Goal: Information Seeking & Learning: Learn about a topic

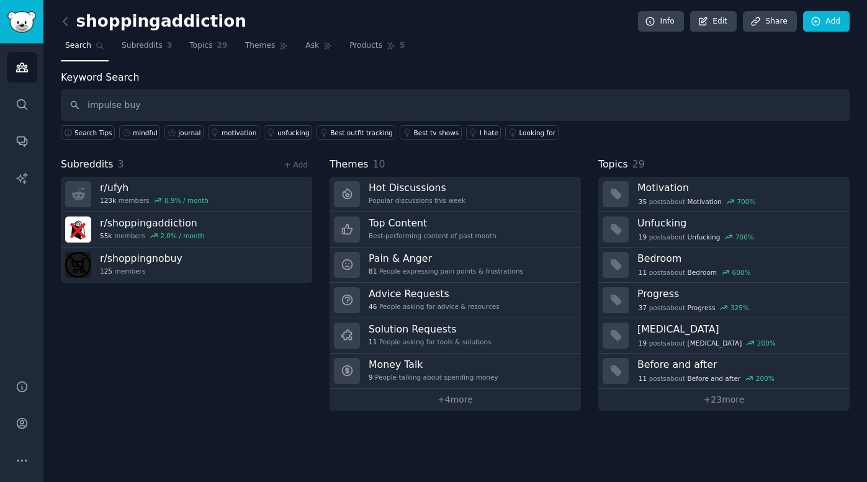
type input "impulse buy"
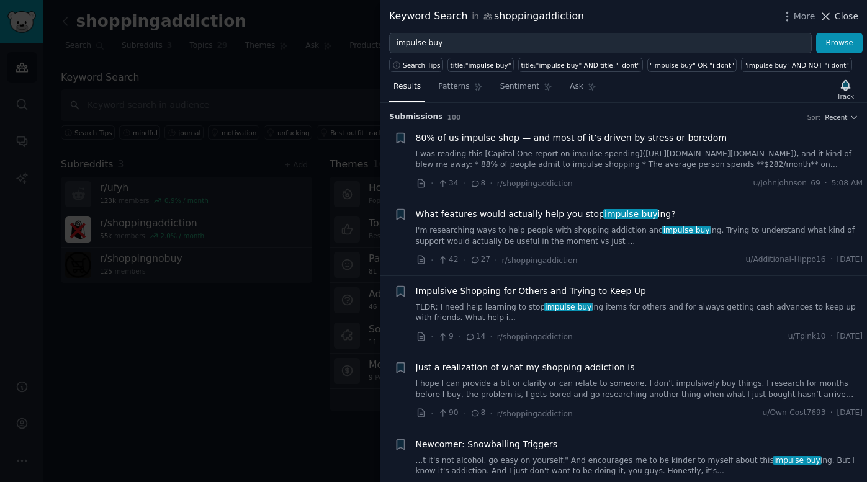
click at [707, 16] on icon at bounding box center [826, 16] width 13 height 13
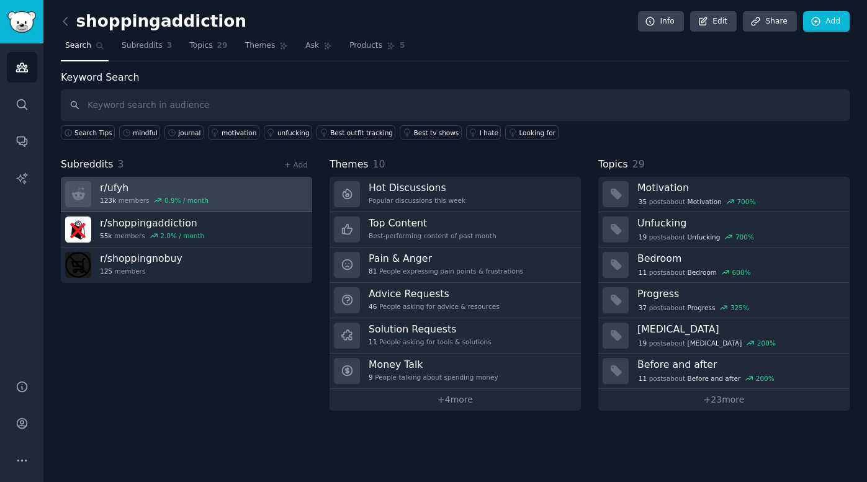
click at [211, 197] on link "r/ ufyh 123k members 0.9 % / month" at bounding box center [186, 194] width 251 height 35
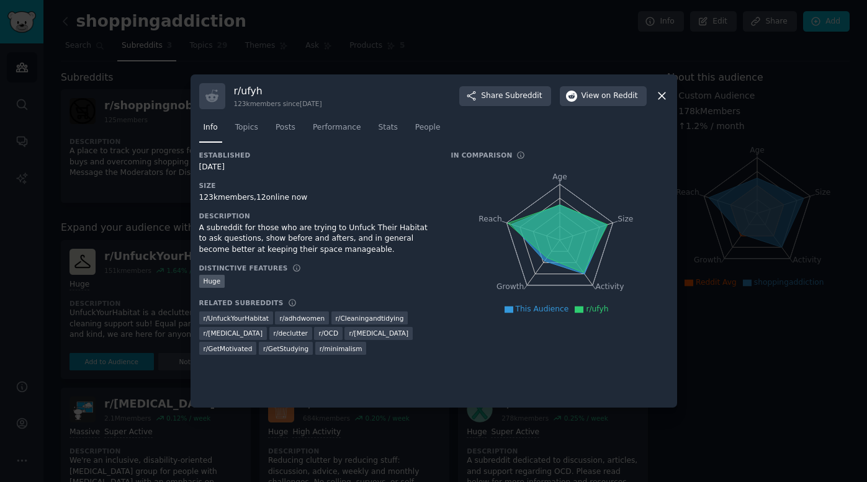
click at [155, 224] on div at bounding box center [433, 241] width 867 height 482
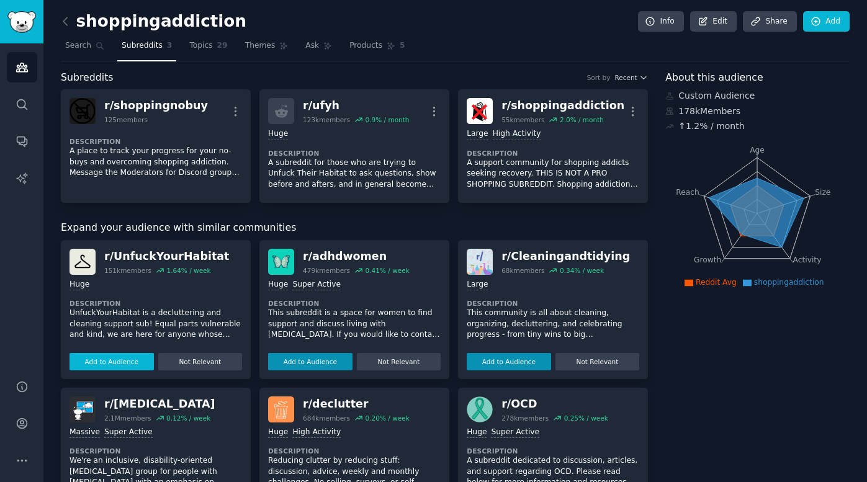
click at [118, 367] on button "Add to Audience" at bounding box center [112, 361] width 84 height 17
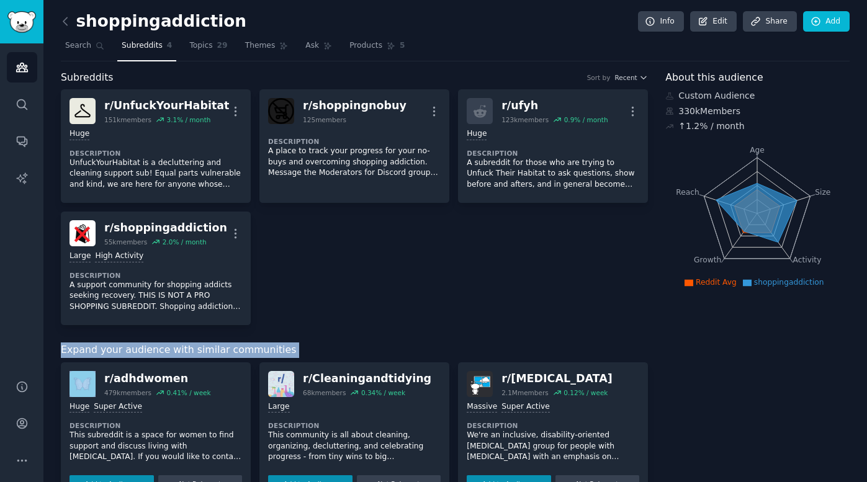
drag, startPoint x: 117, startPoint y: 367, endPoint x: 120, endPoint y: 338, distance: 28.7
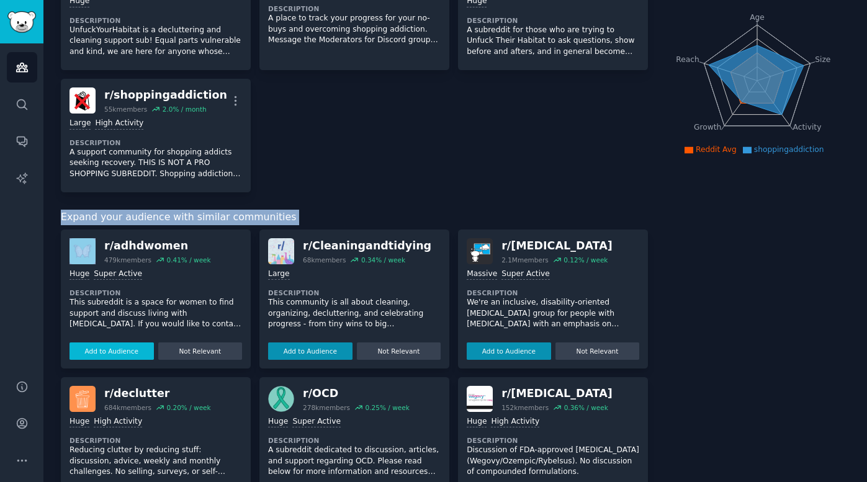
click at [108, 351] on button "Add to Audience" at bounding box center [112, 351] width 84 height 17
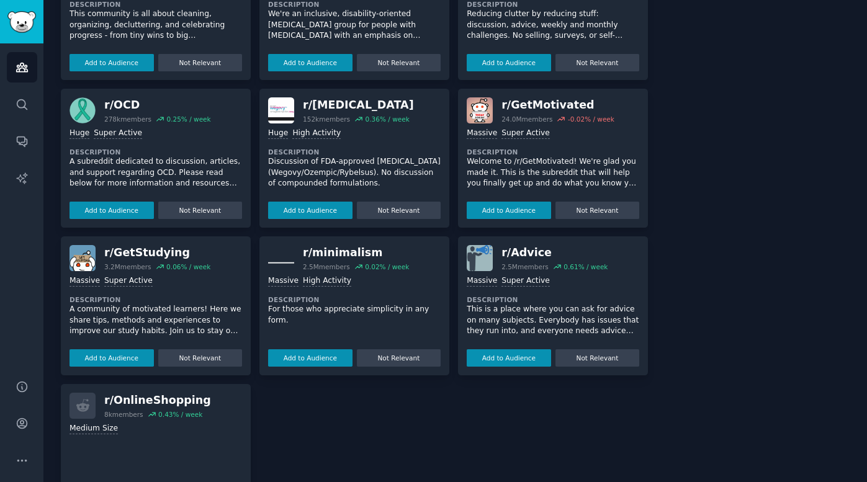
scroll to position [430, 0]
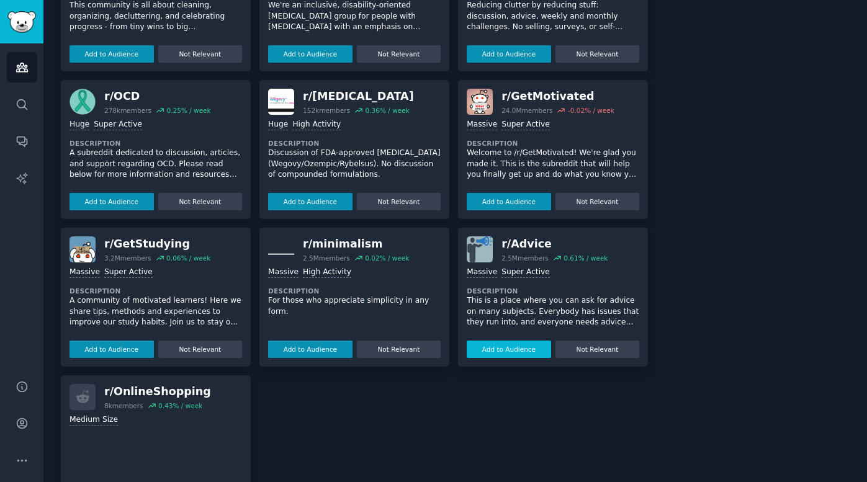
click at [501, 355] on button "Add to Audience" at bounding box center [509, 349] width 84 height 17
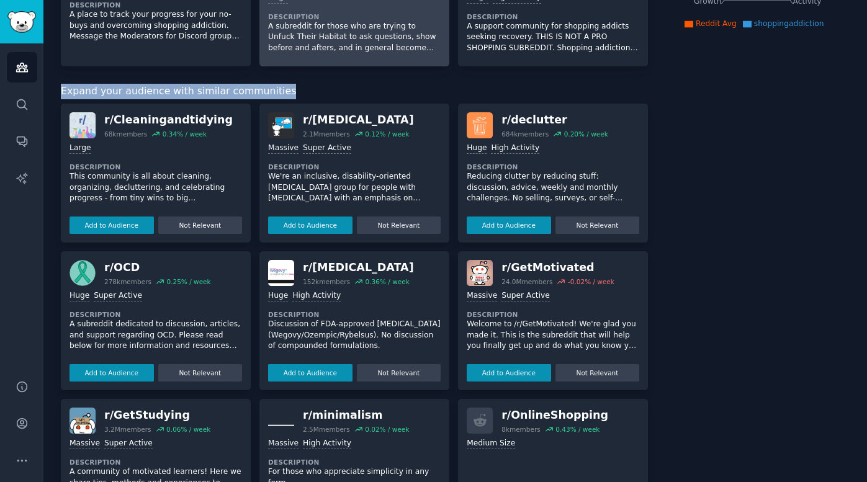
scroll to position [256, 0]
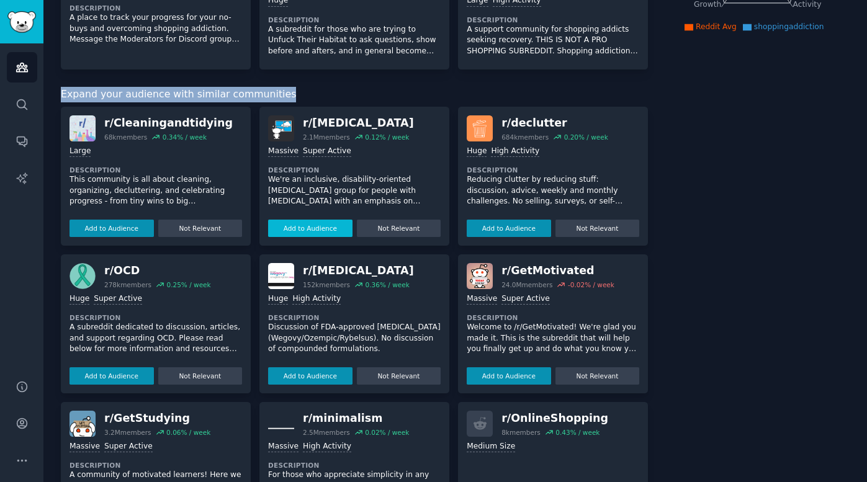
click at [316, 230] on button "Add to Audience" at bounding box center [310, 228] width 84 height 17
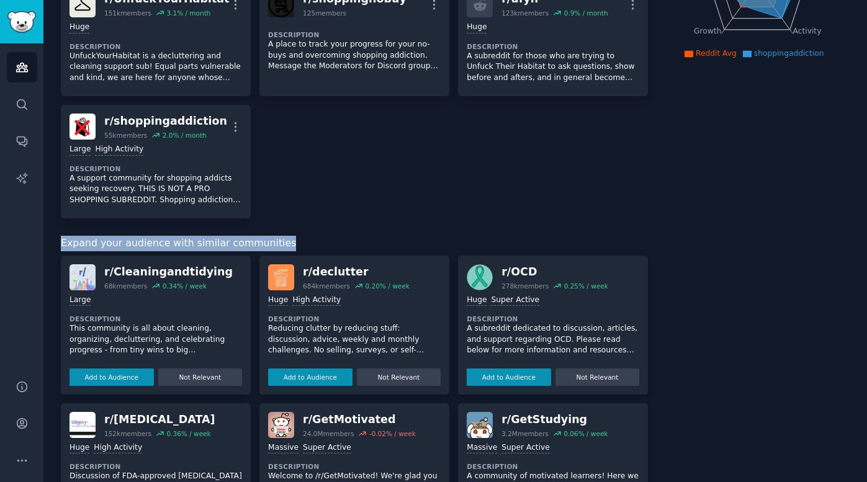
scroll to position [454, 0]
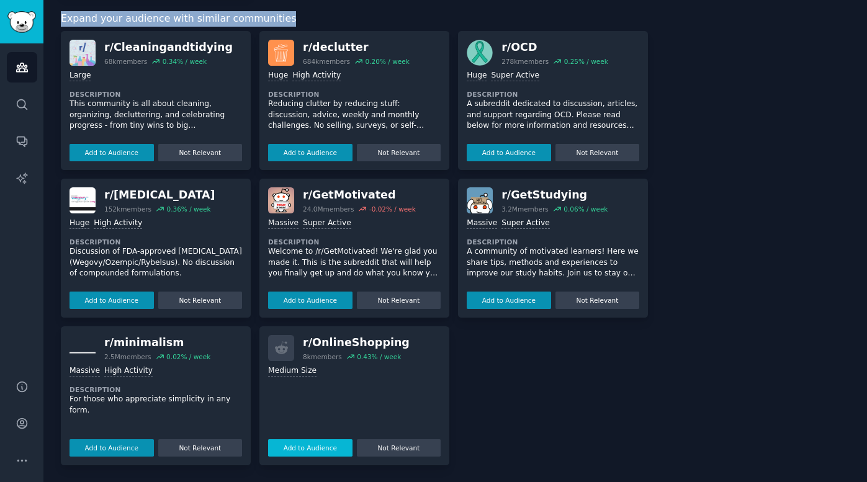
click at [311, 441] on button "Add to Audience" at bounding box center [310, 448] width 84 height 17
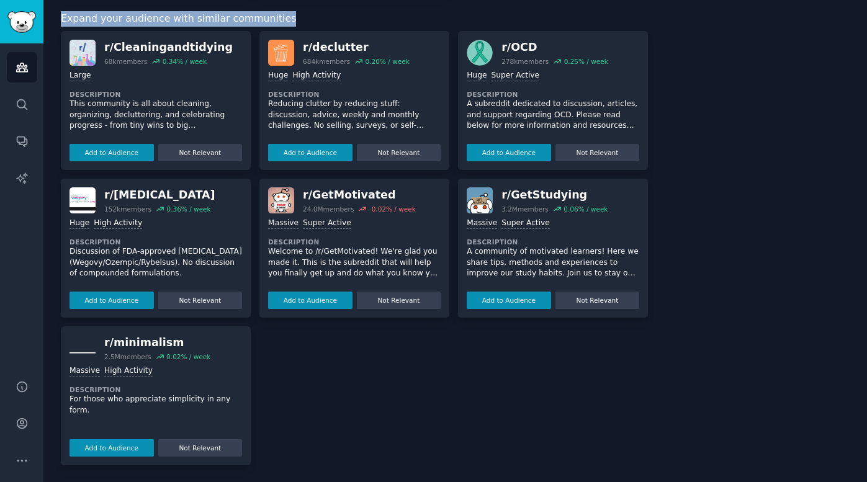
scroll to position [0, 0]
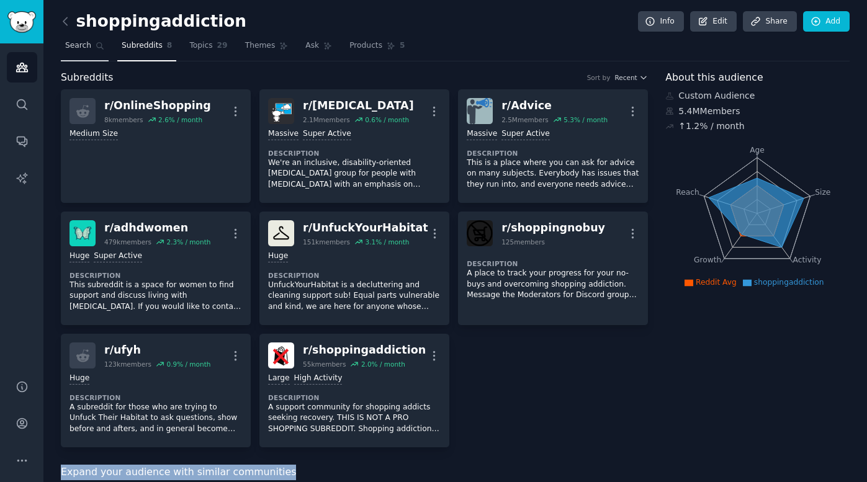
click at [86, 45] on span "Search" at bounding box center [78, 45] width 26 height 11
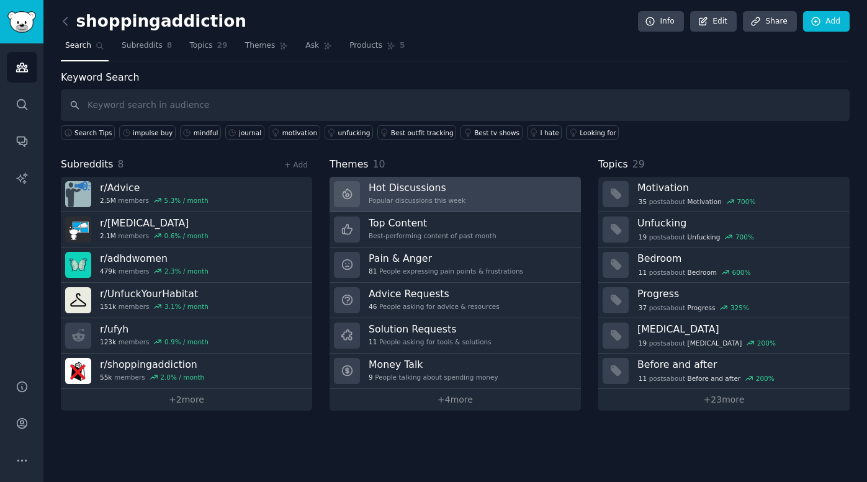
click at [415, 195] on div "Hot Discussions Popular discussions this week" at bounding box center [417, 194] width 97 height 26
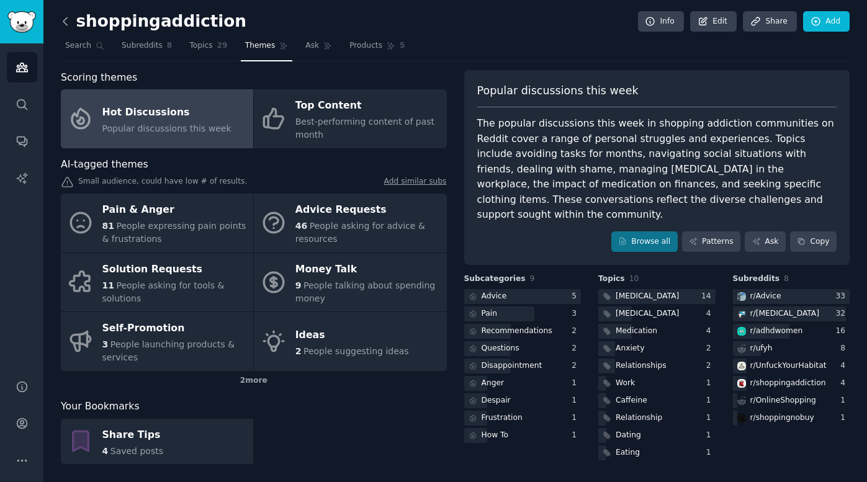
click at [61, 20] on icon at bounding box center [65, 21] width 13 height 13
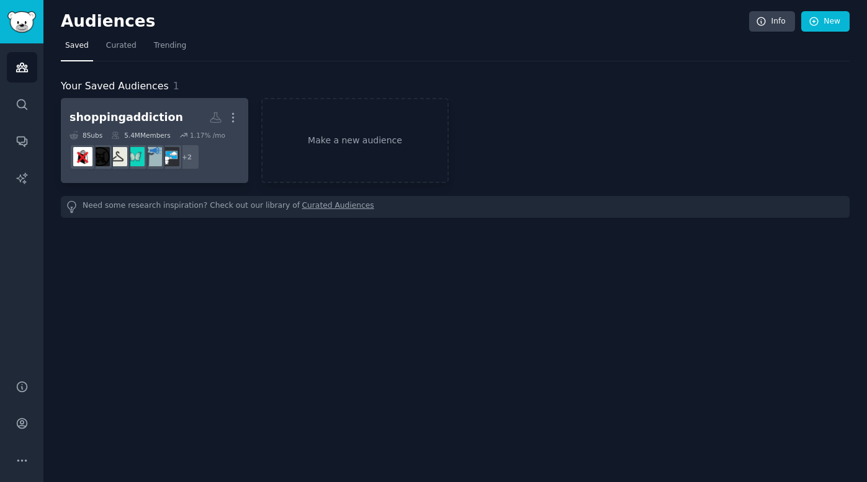
click at [166, 119] on h2 "shoppingaddiction Custom Audience More" at bounding box center [155, 118] width 170 height 22
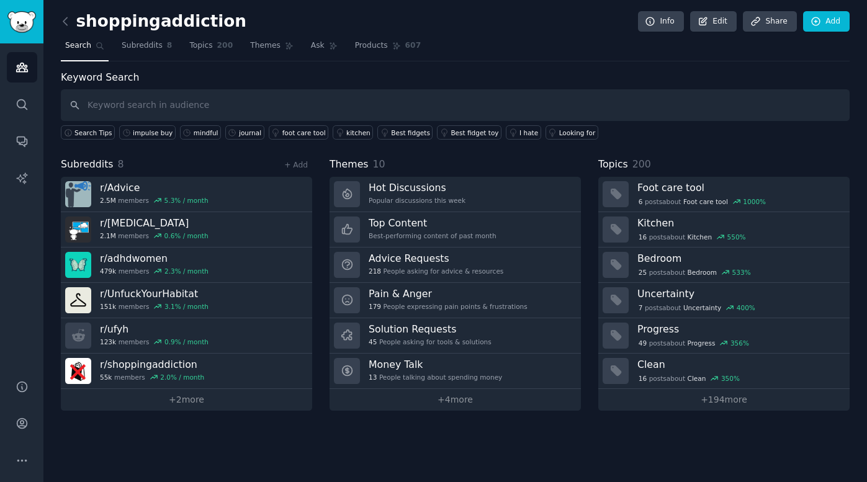
click at [57, 22] on div "shoppingaddiction Info Edit Share Add Search Subreddits 8 Topics 200 Themes Ask…" at bounding box center [455, 241] width 824 height 482
click at [63, 23] on icon at bounding box center [65, 21] width 13 height 13
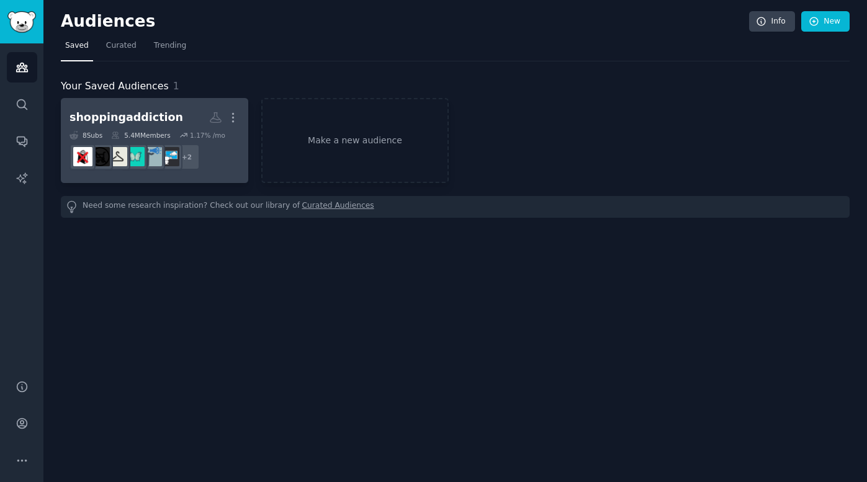
click at [124, 109] on h2 "shoppingaddiction More" at bounding box center [155, 118] width 170 height 22
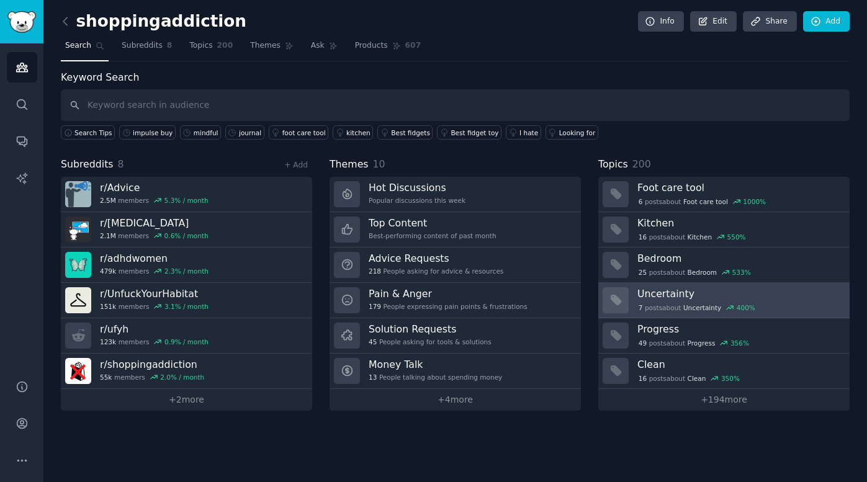
click at [661, 294] on h3 "Uncertainty" at bounding box center [740, 293] width 204 height 13
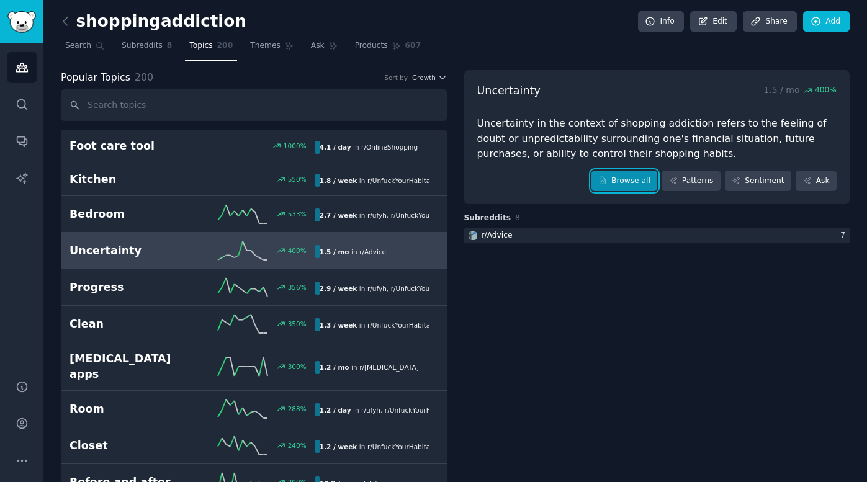
click at [619, 186] on link "Browse all" at bounding box center [625, 181] width 66 height 21
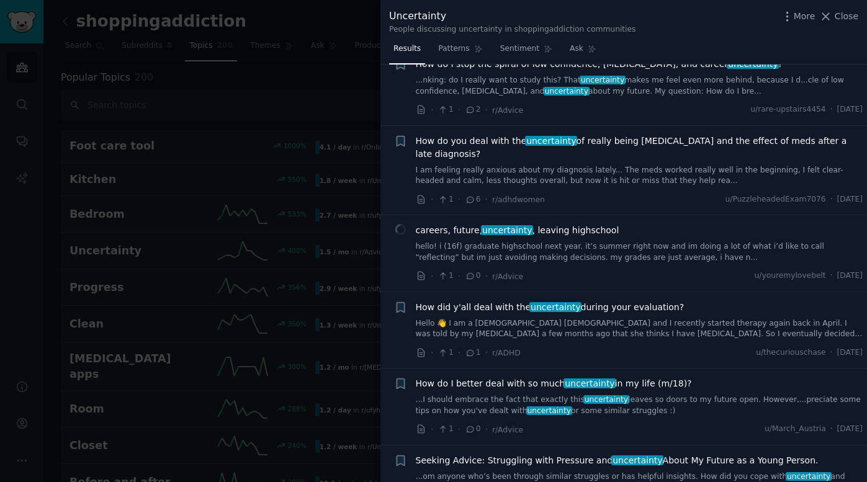
scroll to position [191, 0]
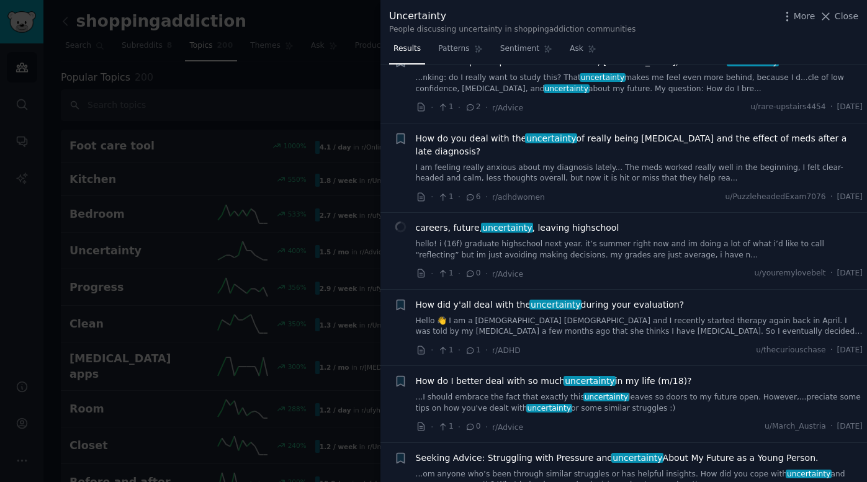
click at [274, 108] on div at bounding box center [433, 241] width 867 height 482
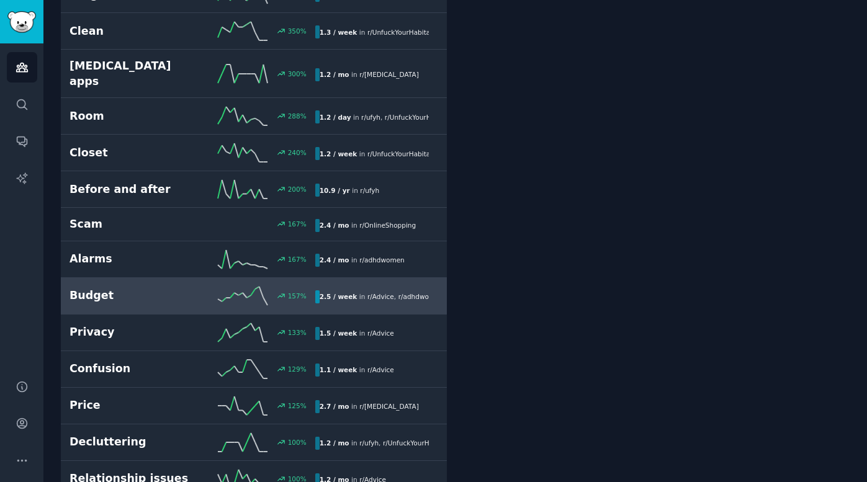
scroll to position [296, 0]
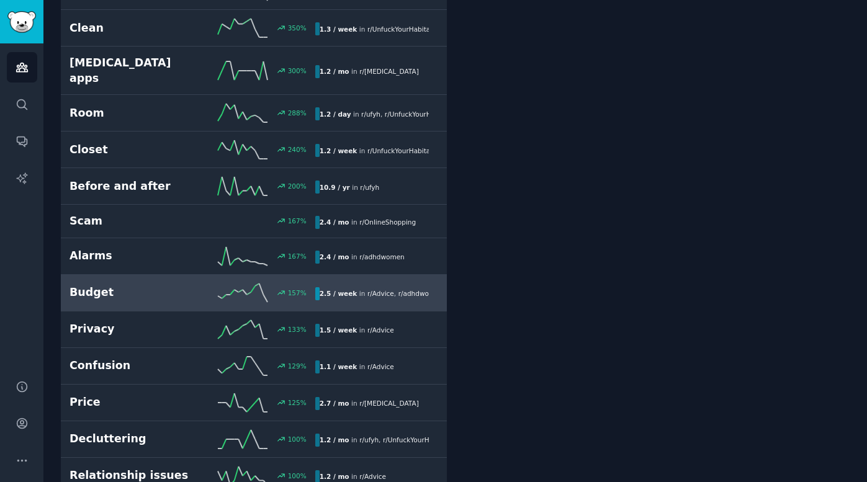
click at [204, 286] on div "157 %" at bounding box center [253, 293] width 123 height 19
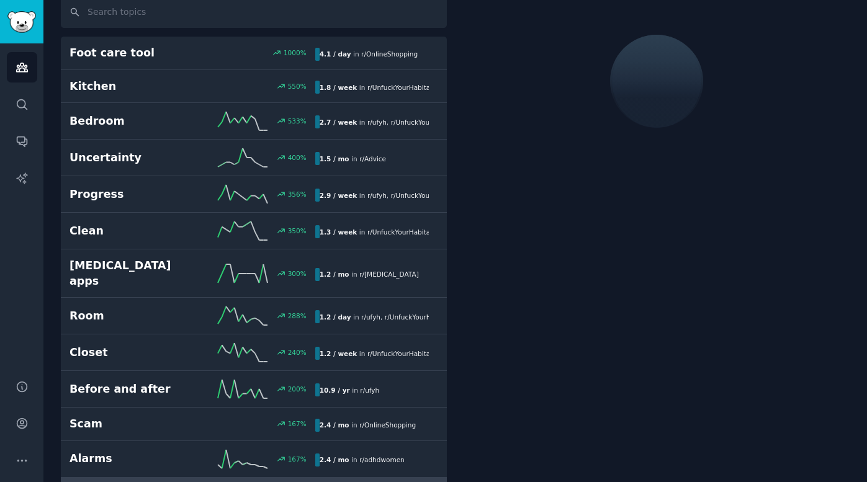
scroll to position [70, 0]
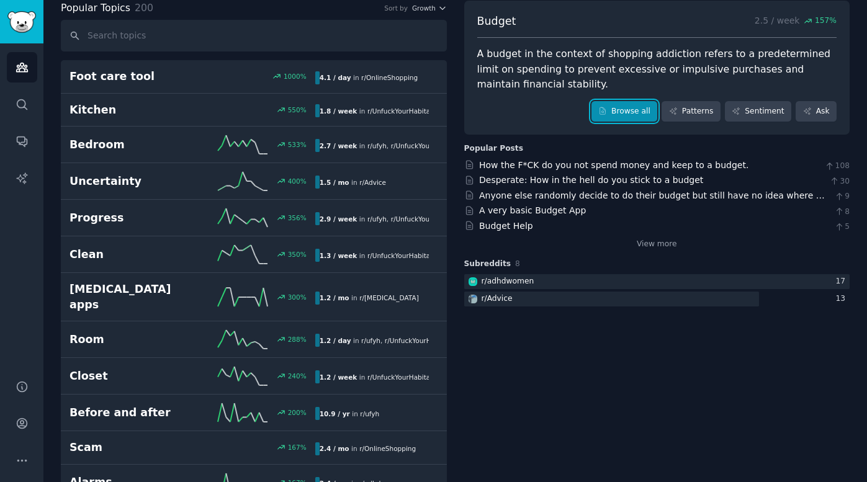
click at [605, 115] on link "Browse all" at bounding box center [625, 111] width 66 height 21
